Goal: Task Accomplishment & Management: Manage account settings

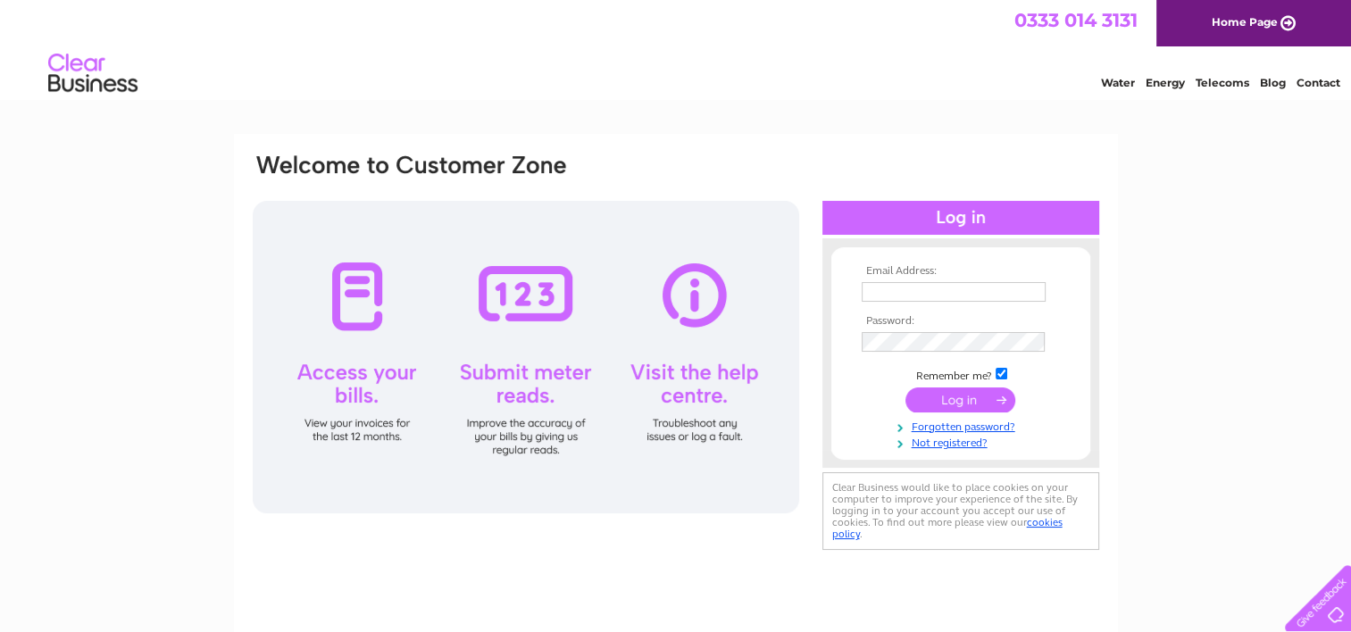
type input "nathrogers@hotmail.com"
click at [957, 400] on input "submit" at bounding box center [961, 400] width 110 height 25
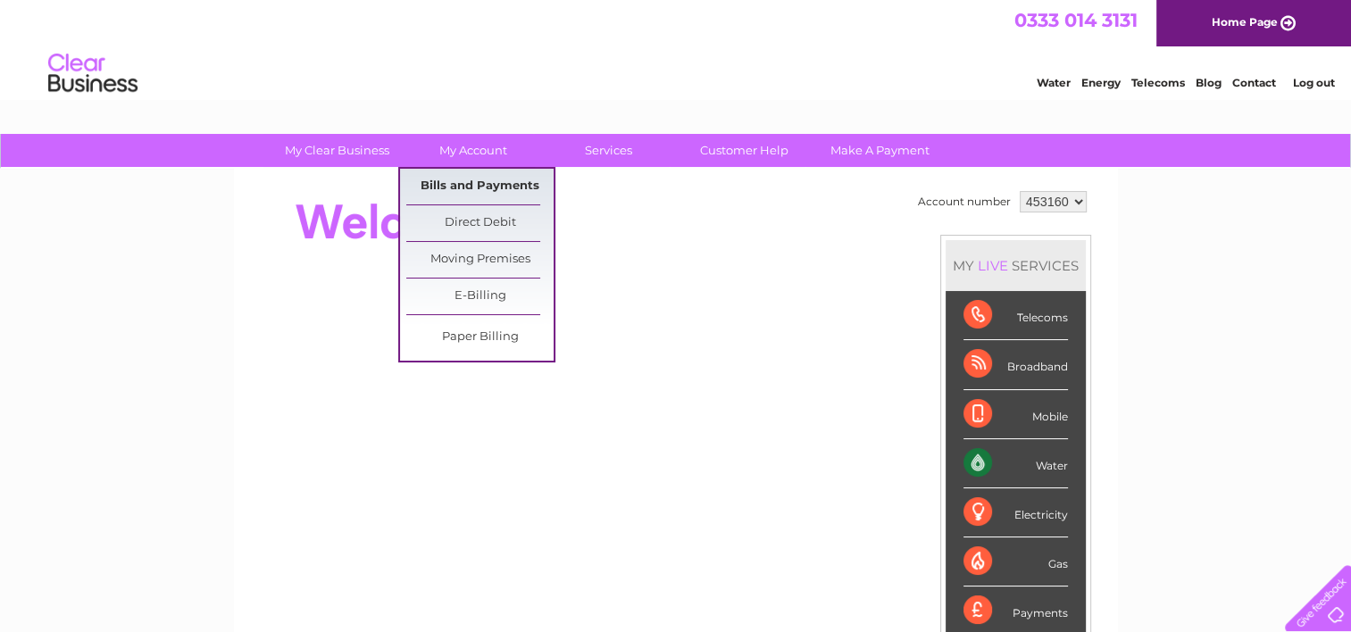
click at [487, 181] on link "Bills and Payments" at bounding box center [479, 187] width 147 height 36
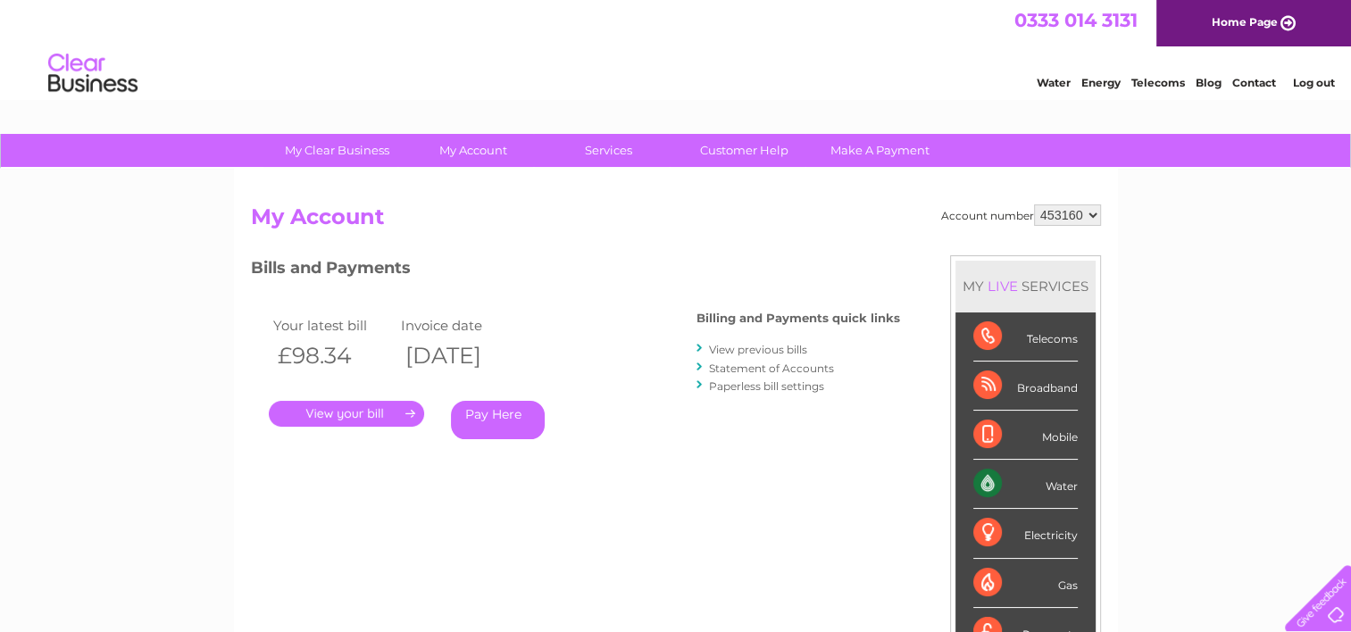
click at [397, 414] on link "." at bounding box center [346, 414] width 155 height 26
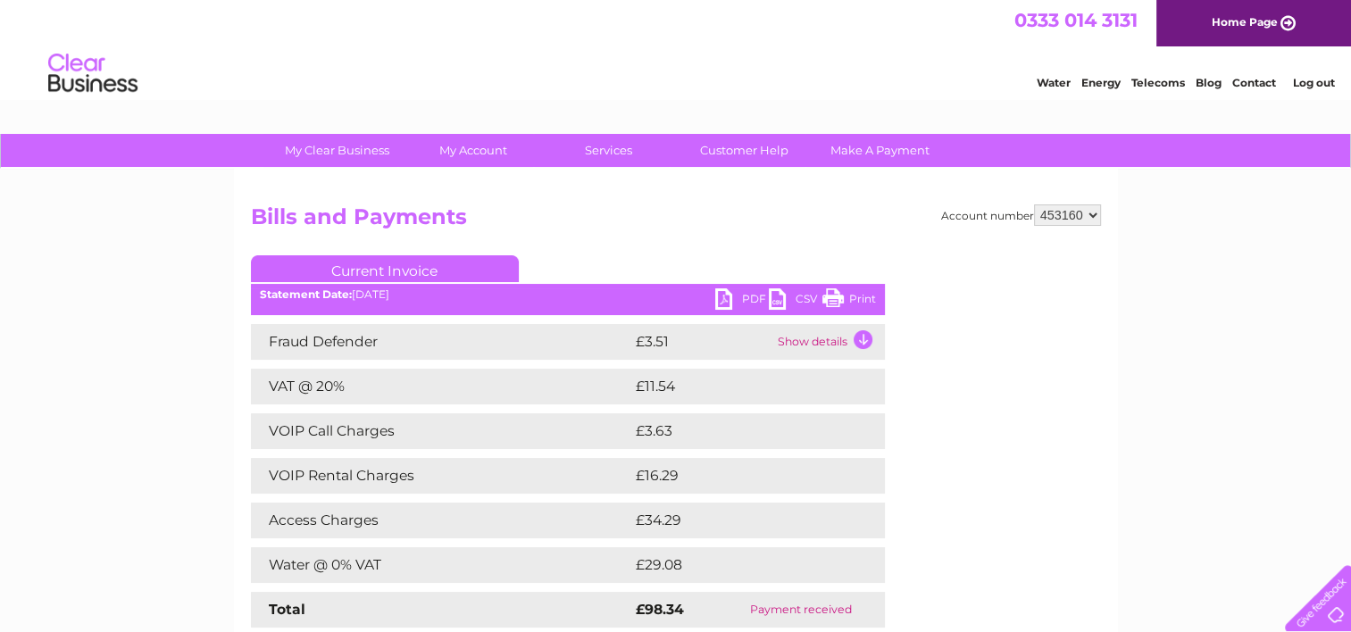
click at [840, 295] on link "Print" at bounding box center [850, 301] width 54 height 26
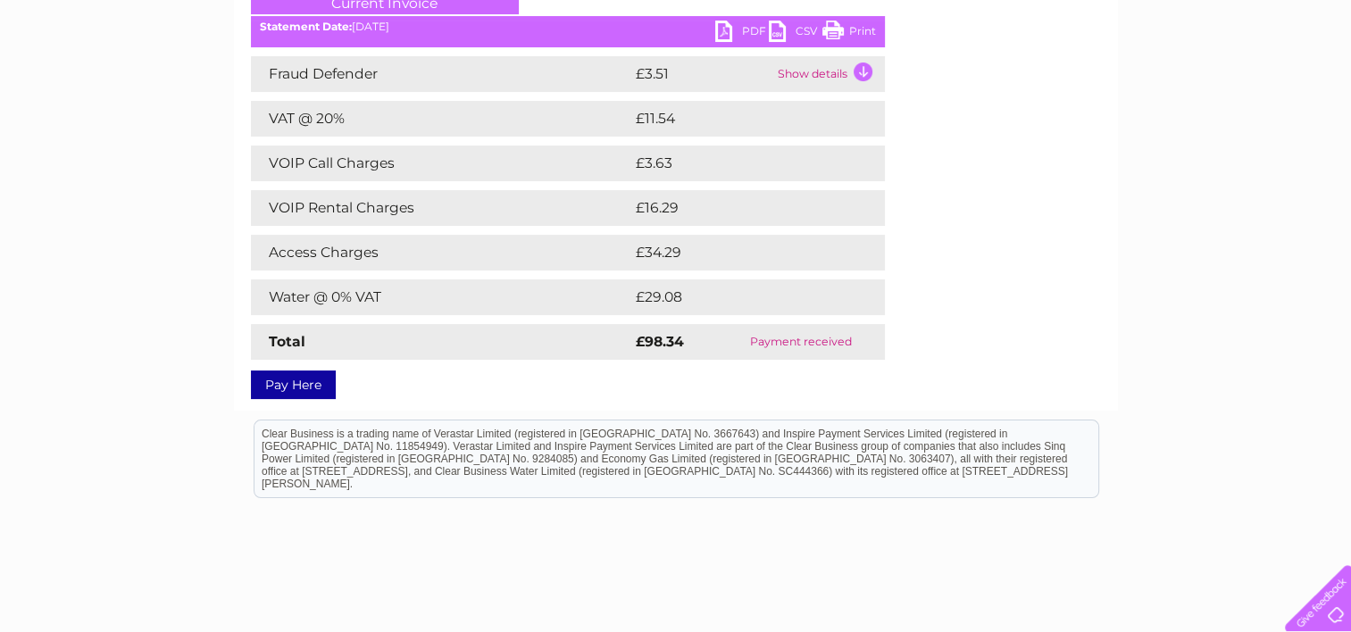
scroll to position [179, 0]
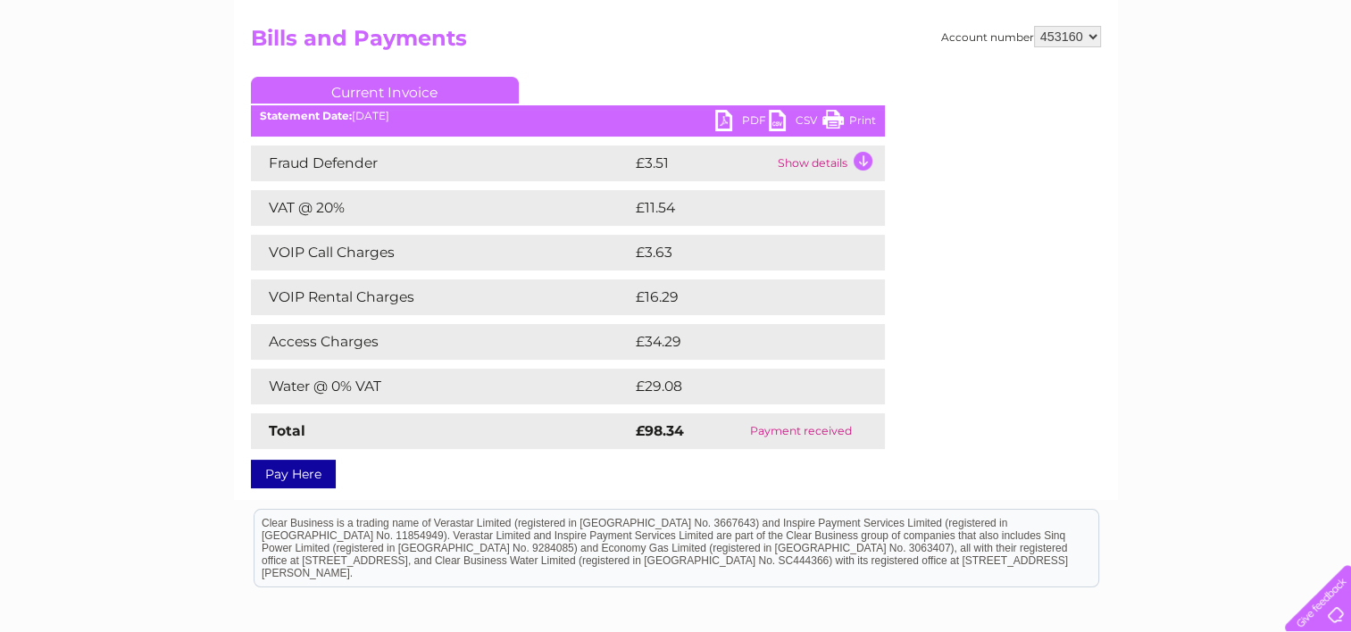
click at [747, 124] on link "PDF" at bounding box center [742, 123] width 54 height 26
